Goal: Transaction & Acquisition: Purchase product/service

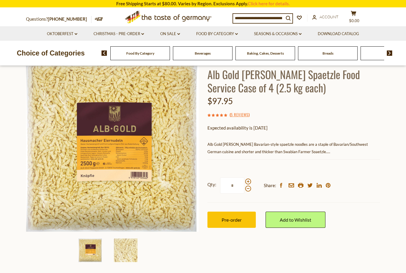
scroll to position [40, 0]
click at [329, 16] on span "Account" at bounding box center [329, 16] width 19 height 5
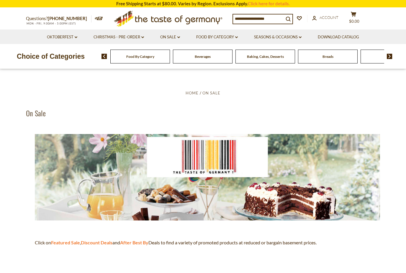
click at [173, 36] on link "On Sale dropdown_arrow" at bounding box center [170, 37] width 20 height 6
click at [220, 36] on link "Food By Category dropdown_arrow" at bounding box center [217, 37] width 42 height 6
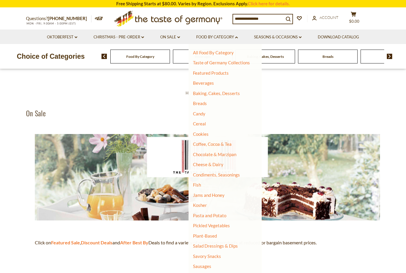
click at [254, 19] on input at bounding box center [258, 18] width 51 height 8
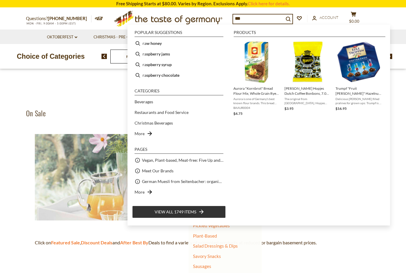
type input "****"
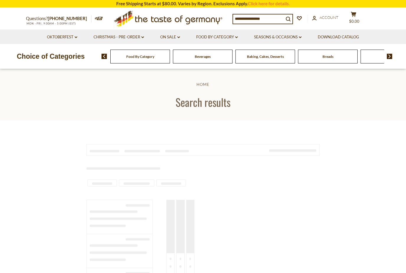
type input "****"
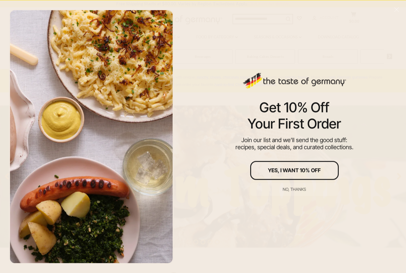
click at [301, 188] on div "No, thanks" at bounding box center [294, 189] width 23 height 4
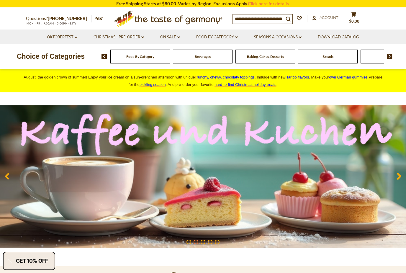
click at [329, 16] on span "Account" at bounding box center [329, 17] width 19 height 5
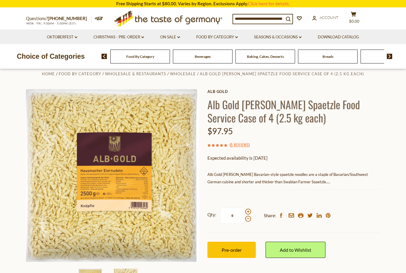
scroll to position [15, 0]
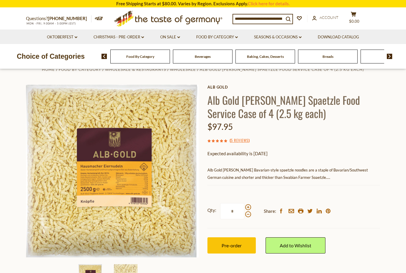
click at [236, 245] on span "Pre-order" at bounding box center [232, 246] width 20 height 6
click at [252, 204] on div "Qty: * Share: facebook email printer twitter linkedin pinterest" at bounding box center [294, 211] width 173 height 34
click at [249, 203] on label "Qty: *" at bounding box center [230, 211] width 44 height 16
click at [244, 203] on input "*" at bounding box center [232, 211] width 24 height 16
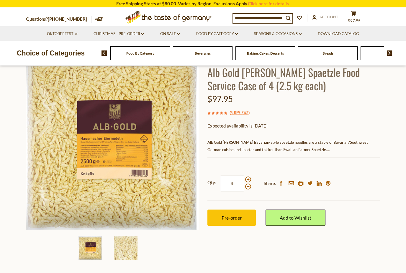
scroll to position [0, 0]
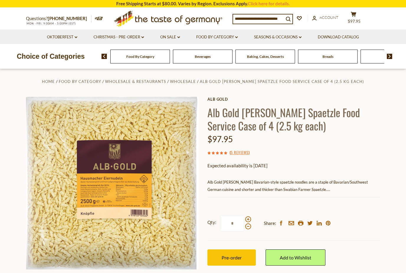
type input "*"
click at [360, 14] on button "cart $97.95" at bounding box center [354, 19] width 18 height 15
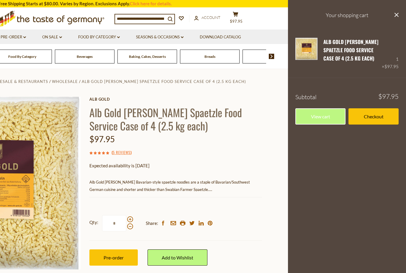
click at [326, 114] on link "View cart" at bounding box center [321, 116] width 50 height 16
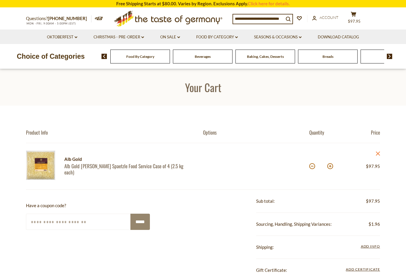
click at [332, 165] on button at bounding box center [330, 166] width 6 height 6
type input "*"
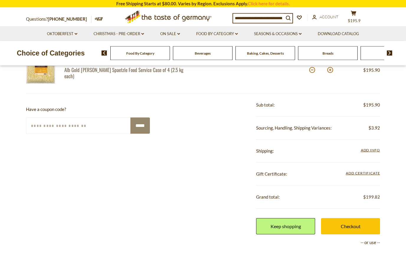
scroll to position [99, 0]
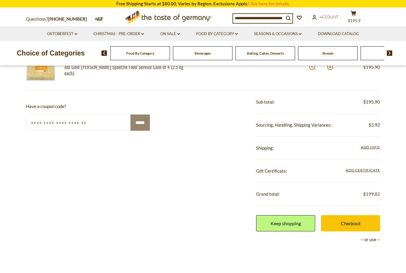
click at [363, 223] on link "Checkout" at bounding box center [350, 223] width 59 height 16
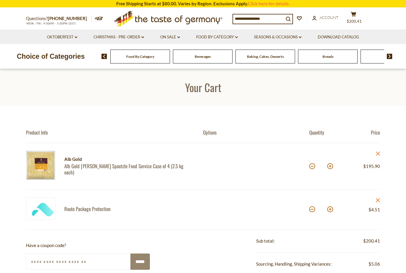
click at [312, 168] on button at bounding box center [312, 166] width 6 height 6
type input "*"
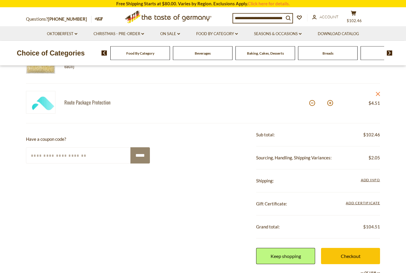
scroll to position [106, 0]
click at [346, 254] on link "Checkout" at bounding box center [350, 256] width 59 height 16
